Goal: Task Accomplishment & Management: Manage account settings

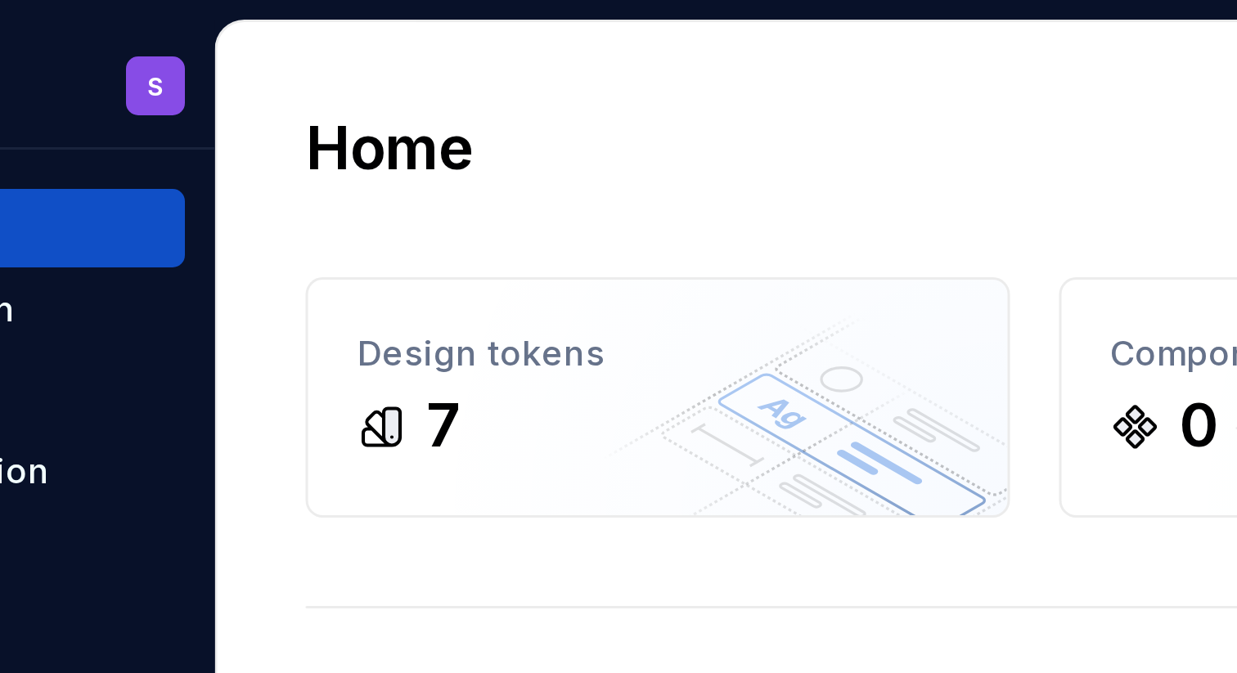
click at [179, 2] on div "F TestDS S Home Documentation Analytics Code automation Design system data Desi…" at bounding box center [618, 336] width 1237 height 673
click at [214, 20] on div "Home Design tokens 7 Components 0 0 Assets 0 Docs pages 6 Data sources Connect …" at bounding box center [714, 369] width 1046 height 724
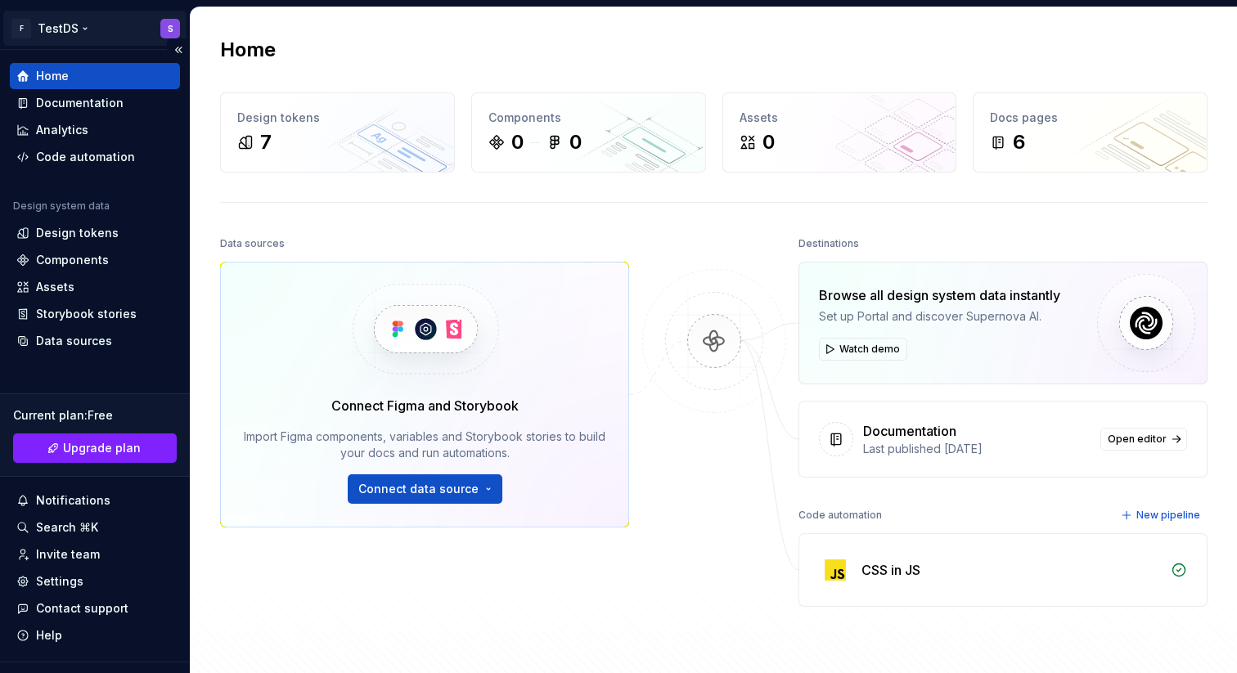
click at [69, 25] on html "F TestDS S Home Documentation Analytics Code automation Design system data Desi…" at bounding box center [618, 336] width 1237 height 673
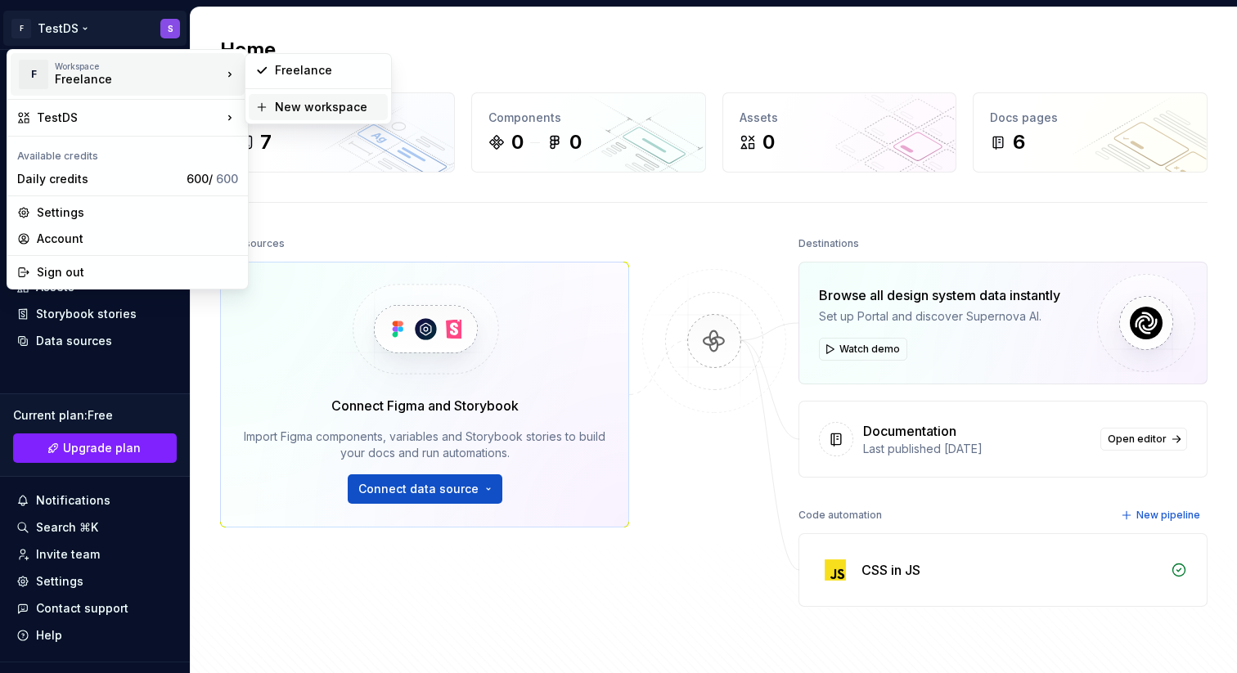
click at [284, 106] on div "New workspace" at bounding box center [328, 107] width 106 height 16
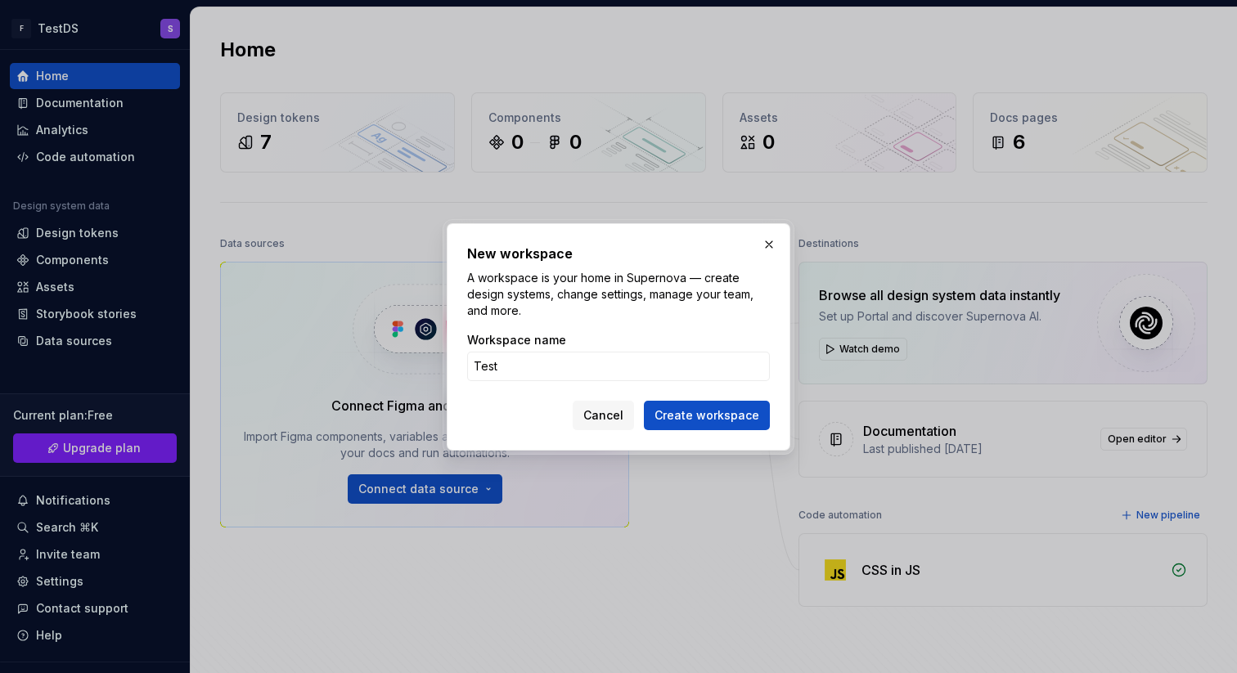
type input "Test"
type input "Second WS"
click at [693, 415] on span "Create workspace" at bounding box center [706, 415] width 105 height 16
